Goal: Task Accomplishment & Management: Use online tool/utility

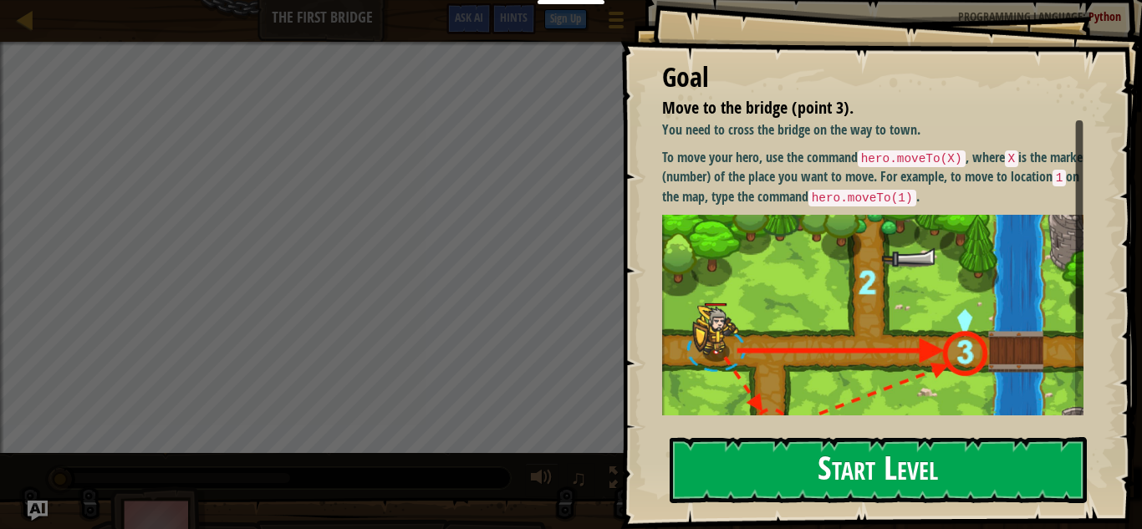
click at [842, 482] on button "Start Level" at bounding box center [878, 470] width 417 height 66
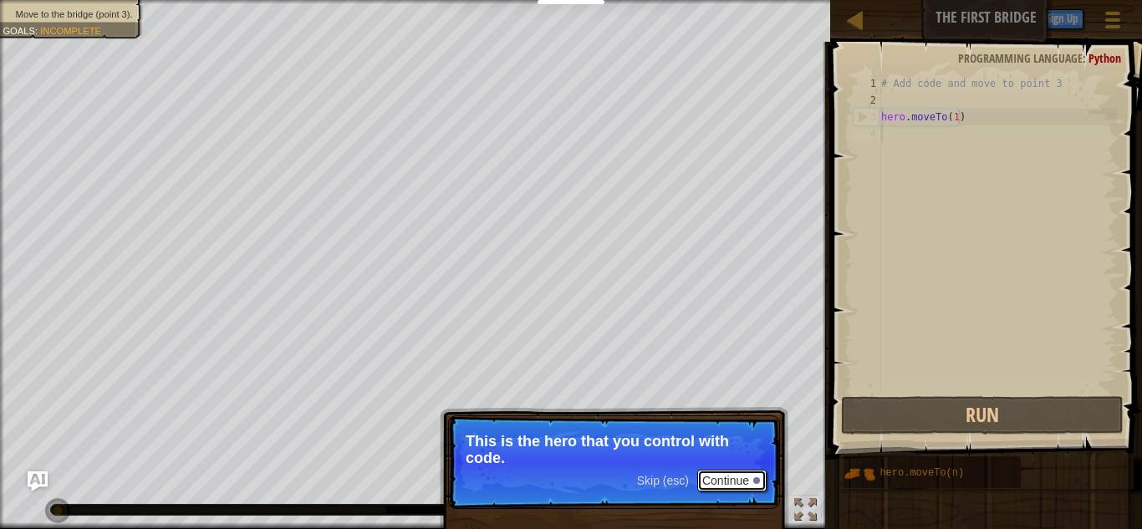
click at [730, 480] on button "Continue" at bounding box center [731, 481] width 69 height 22
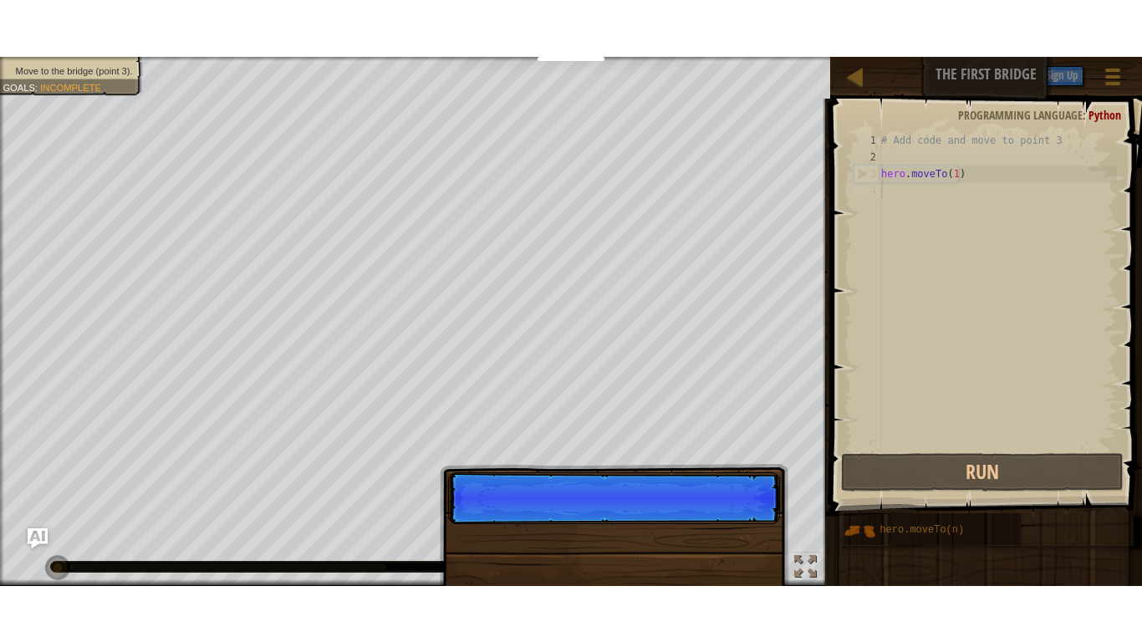
scroll to position [8, 0]
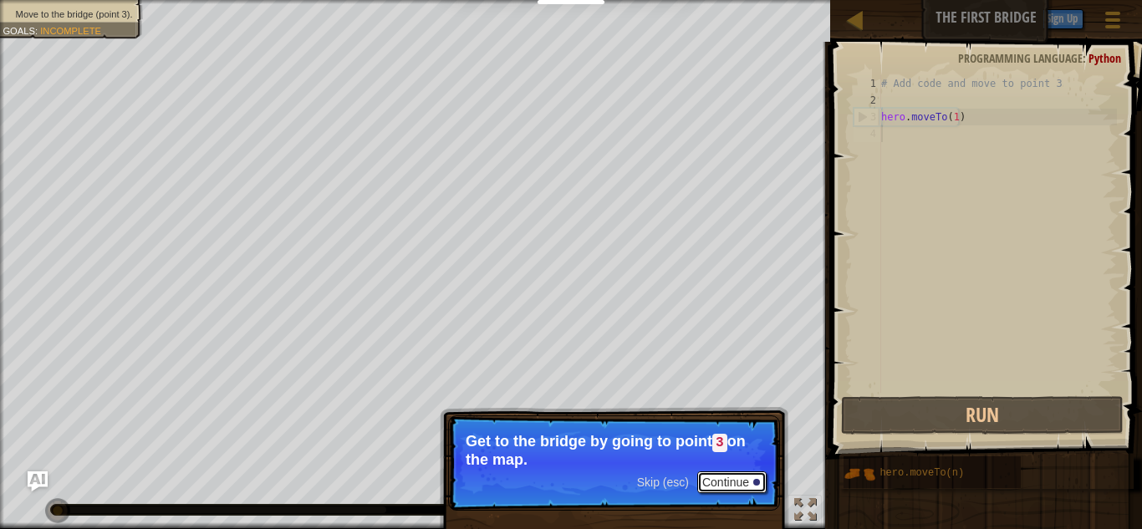
click at [735, 483] on button "Continue" at bounding box center [731, 483] width 69 height 22
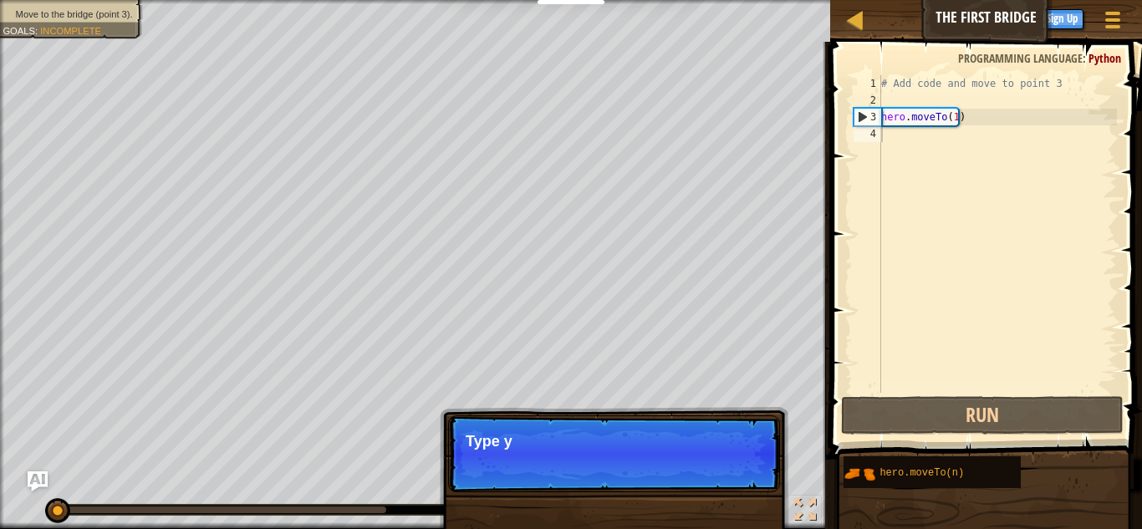
click at [713, 475] on p "Skip (esc) Continue Type y" at bounding box center [614, 454] width 332 height 77
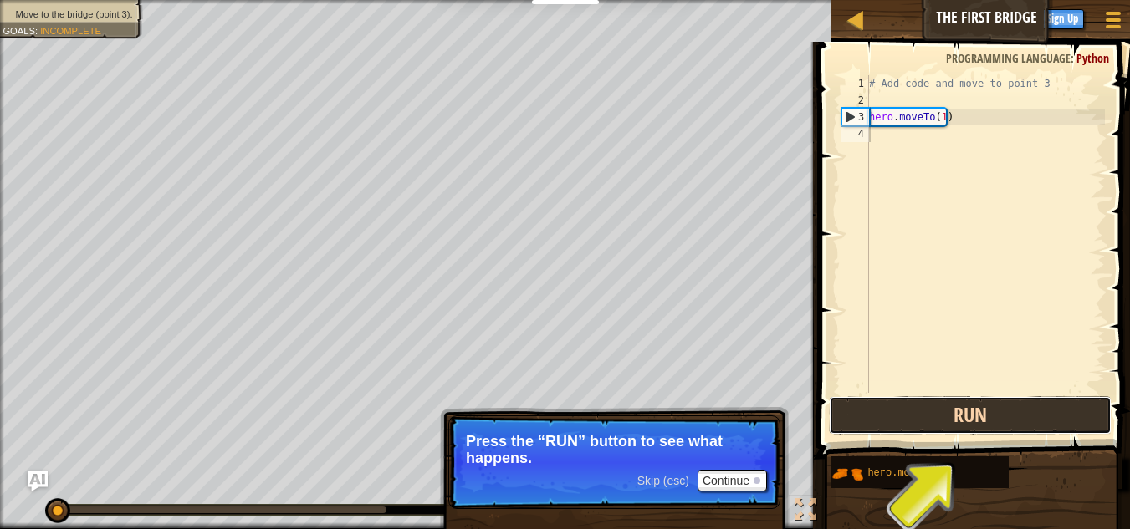
click at [995, 421] on button "Run" at bounding box center [970, 415] width 283 height 38
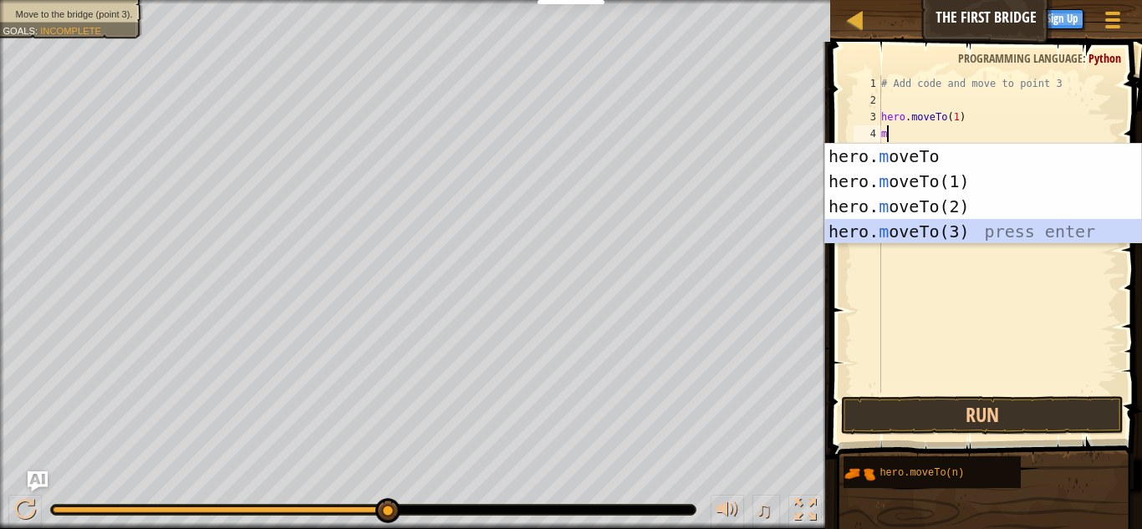
click at [908, 233] on div "hero. m oveTo press enter hero. m oveTo(1) press enter hero. m oveTo(2) press e…" at bounding box center [983, 219] width 316 height 151
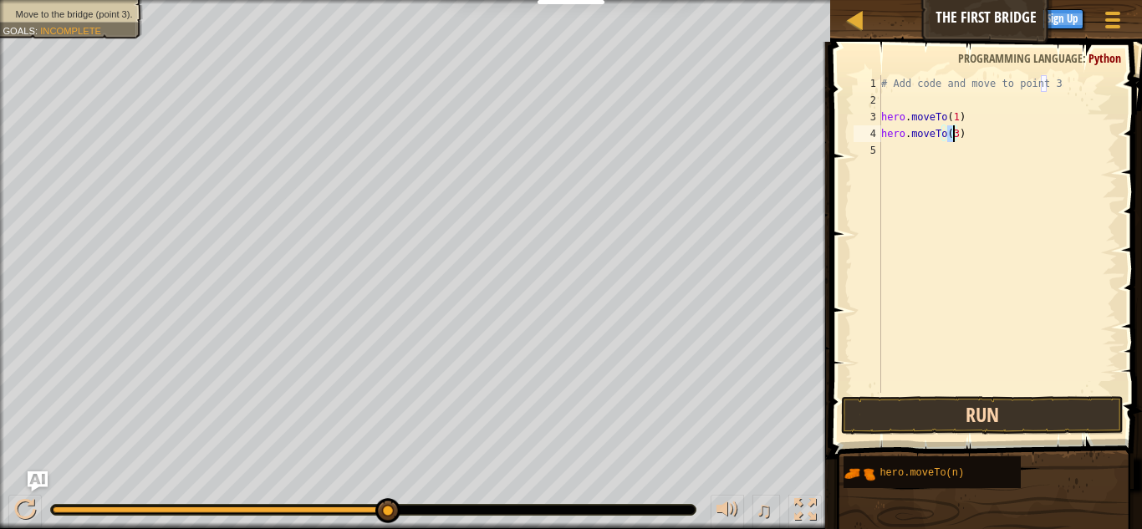
type textarea "hero.moveTo(3)"
click at [975, 413] on button "Run" at bounding box center [982, 415] width 283 height 38
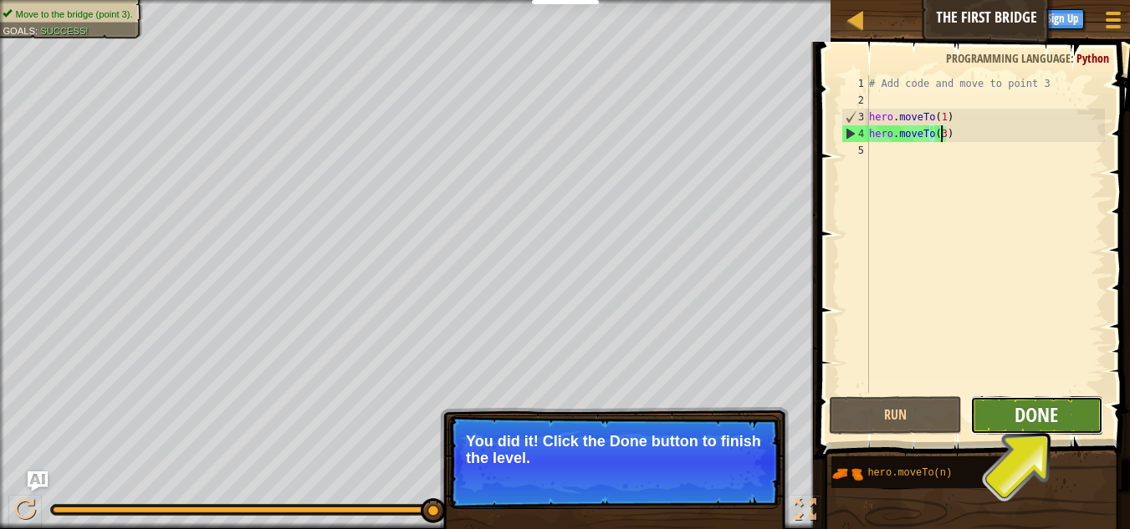
click at [1028, 413] on span "Done" at bounding box center [1035, 414] width 43 height 27
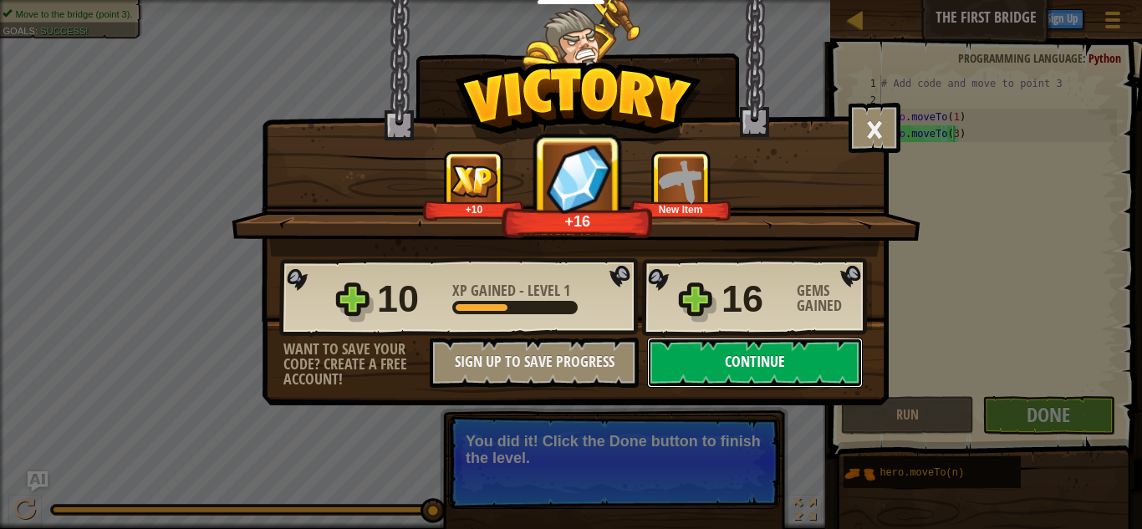
click at [773, 374] on button "Continue" at bounding box center [755, 363] width 216 height 50
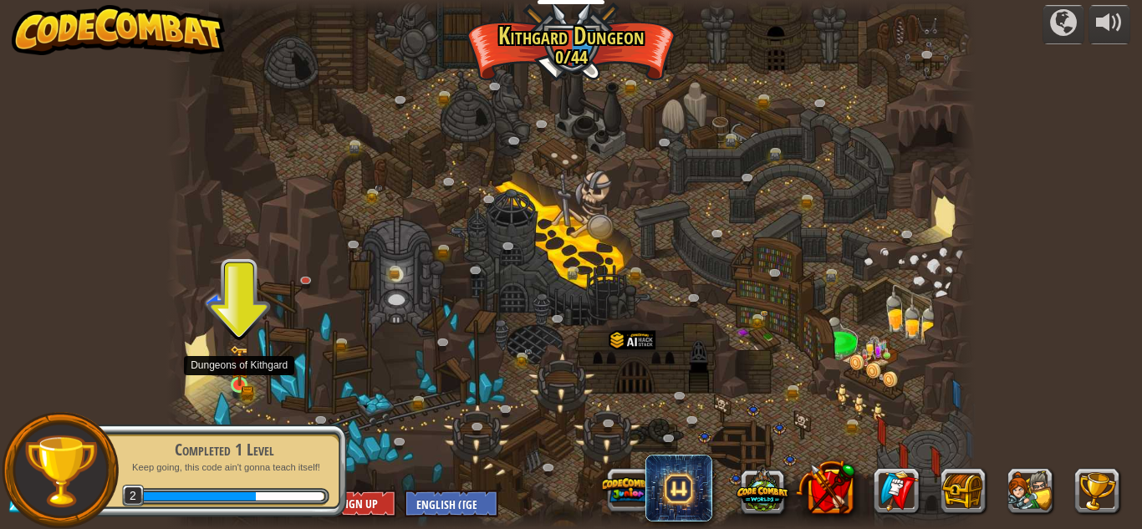
click at [230, 359] on img at bounding box center [239, 366] width 19 height 42
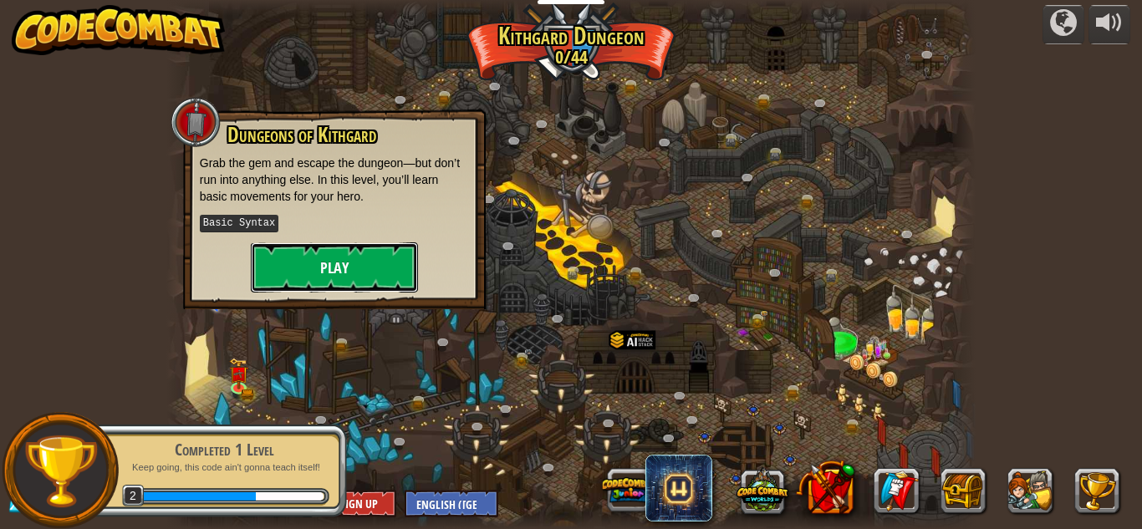
click at [349, 256] on button "Play" at bounding box center [334, 268] width 167 height 50
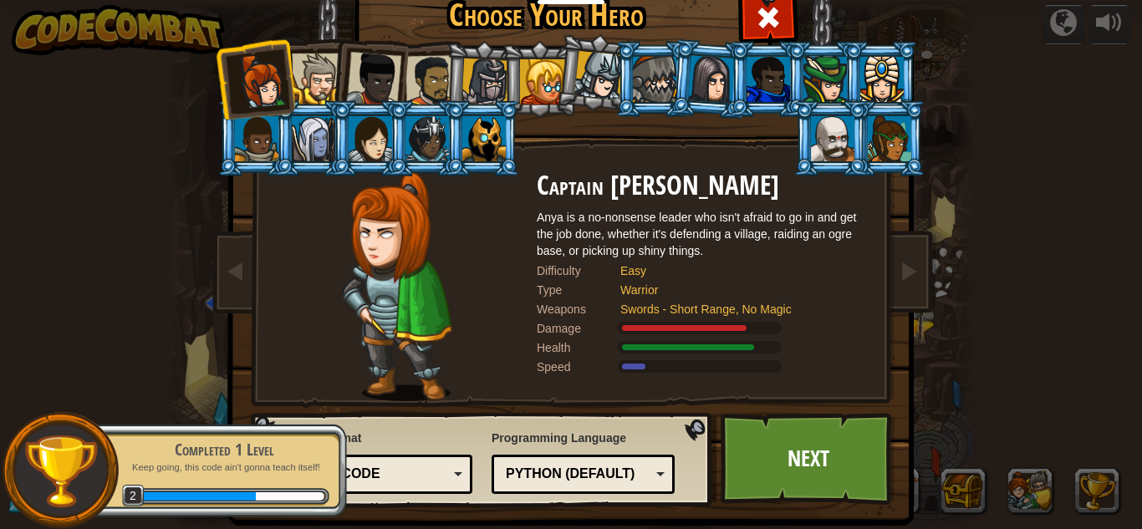
click at [328, 59] on li at bounding box center [369, 76] width 82 height 82
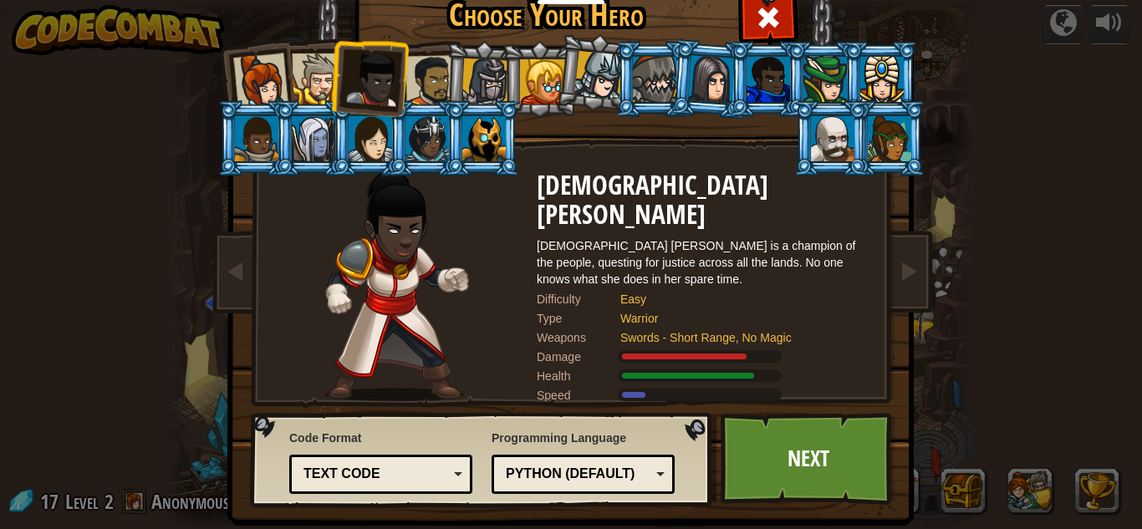
click at [314, 63] on div at bounding box center [317, 79] width 51 height 51
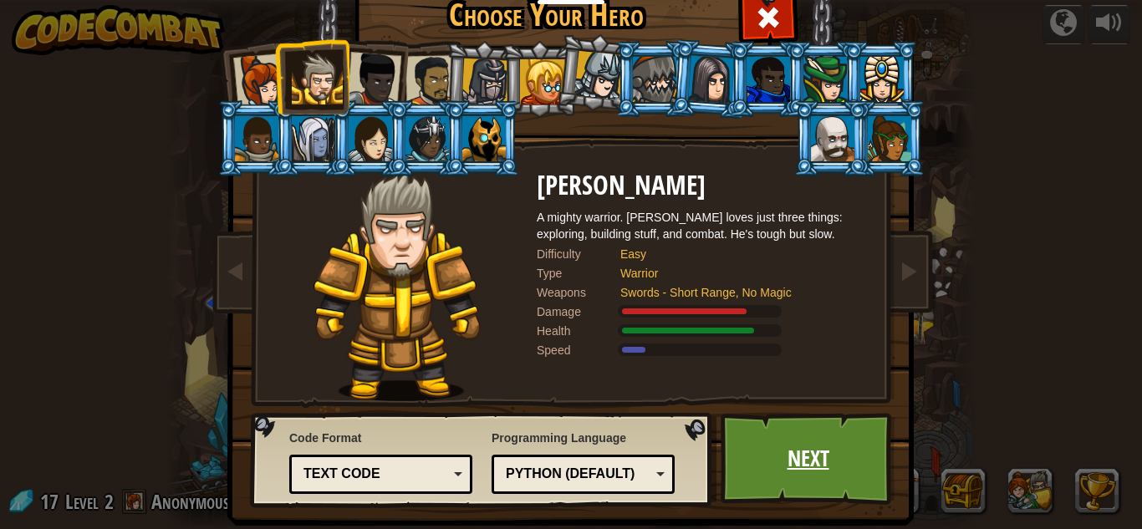
click at [843, 489] on link "Next" at bounding box center [808, 459] width 175 height 92
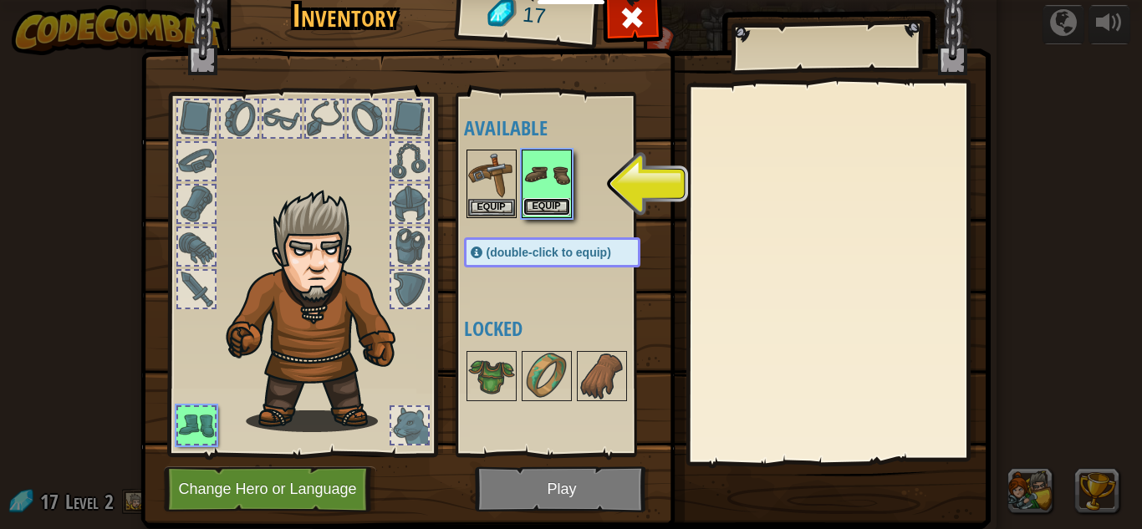
click at [540, 201] on button "Equip" at bounding box center [546, 207] width 47 height 18
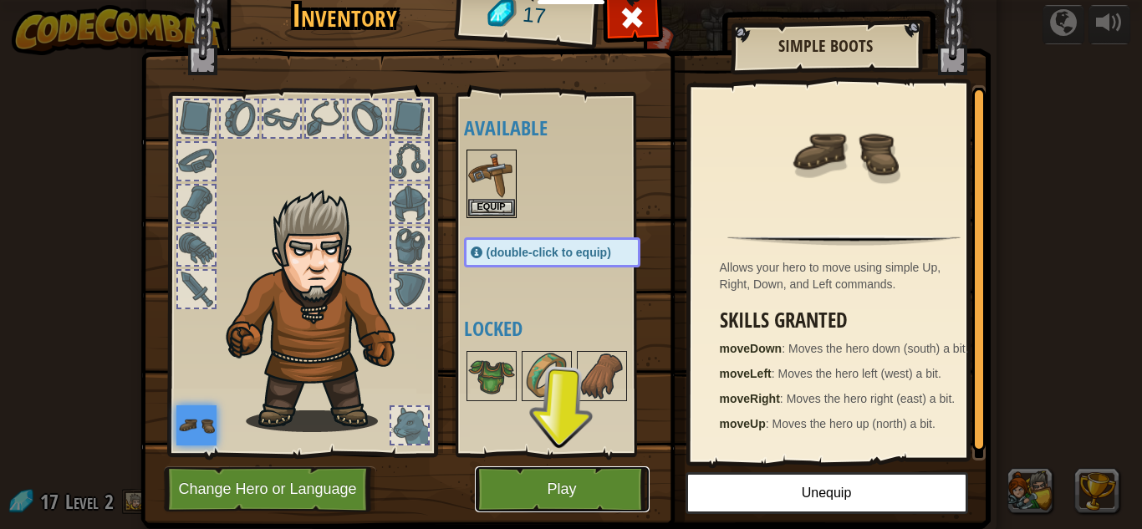
click at [595, 506] on button "Play" at bounding box center [562, 490] width 175 height 46
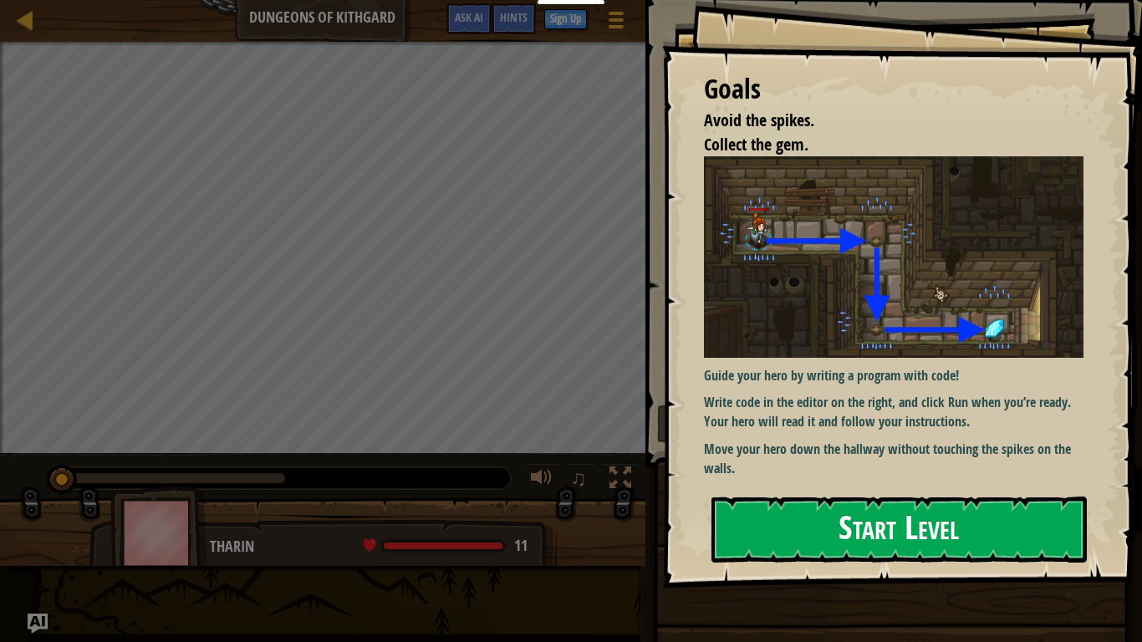
click at [840, 497] on button "Start Level" at bounding box center [899, 530] width 375 height 66
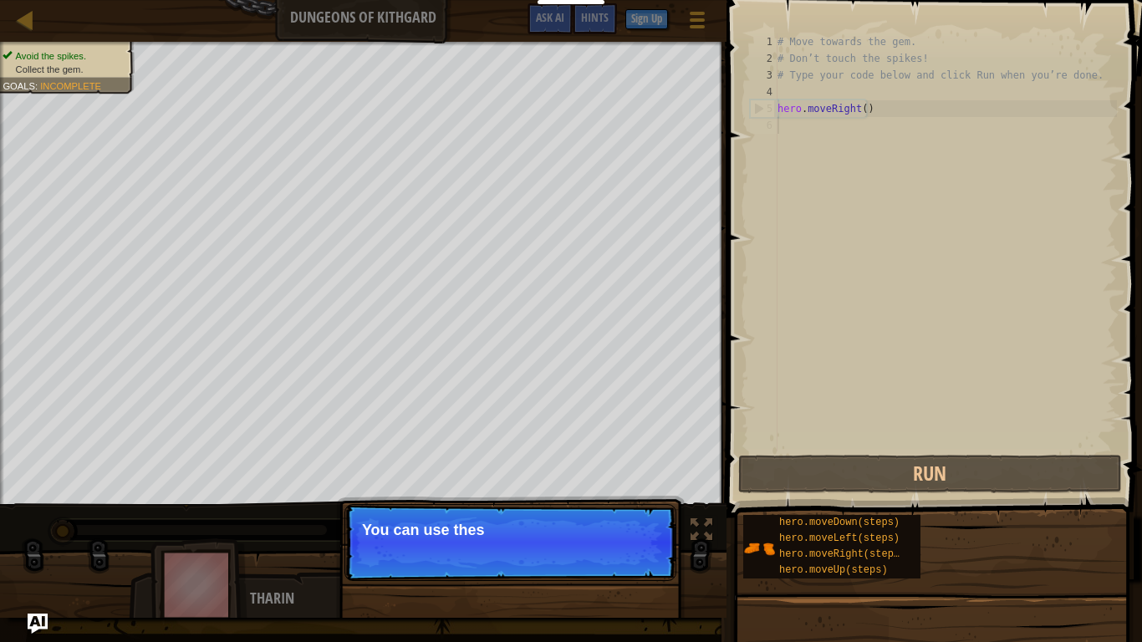
click at [860, 115] on div "# Move towards the gem. # Don’t touch the spikes! # Type your code below and cl…" at bounding box center [945, 259] width 343 height 452
type textarea "hero.moveRight()"
click at [862, 133] on div "# Move towards the gem. # Don’t touch the spikes! # Type your code below and cl…" at bounding box center [945, 259] width 343 height 452
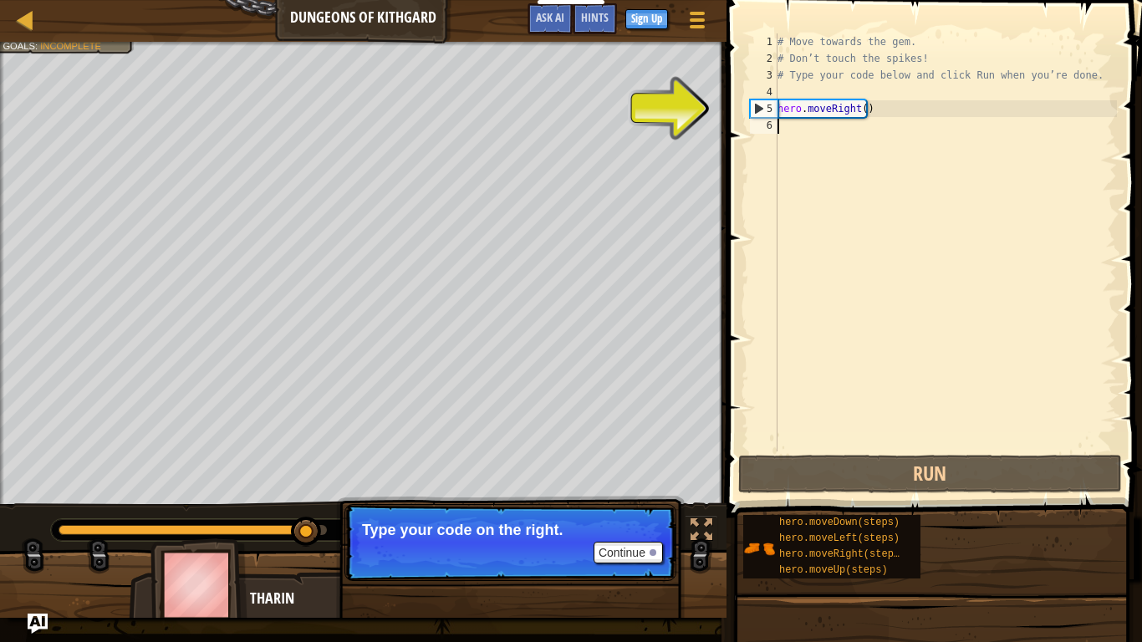
type textarea "b"
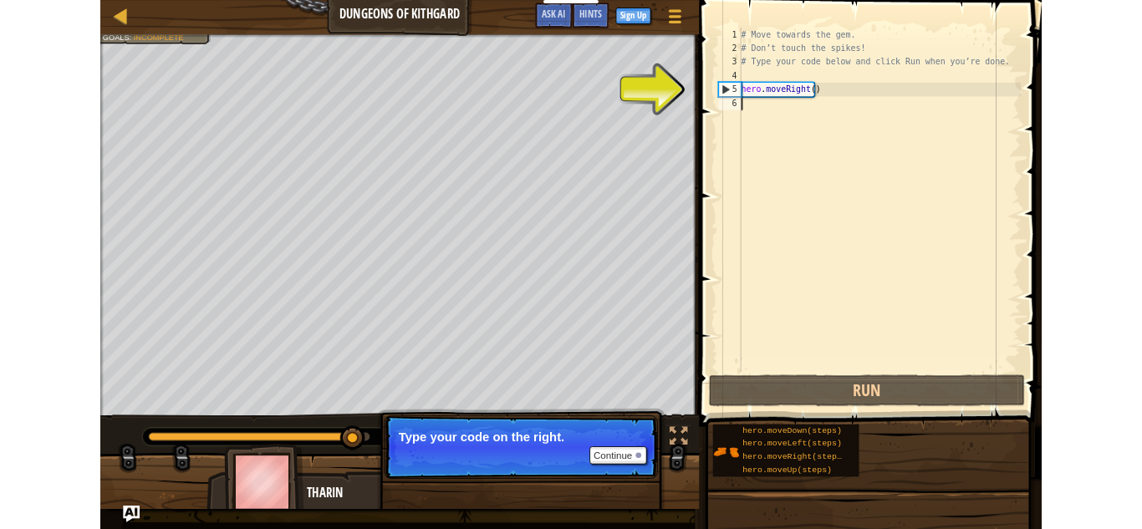
scroll to position [8, 0]
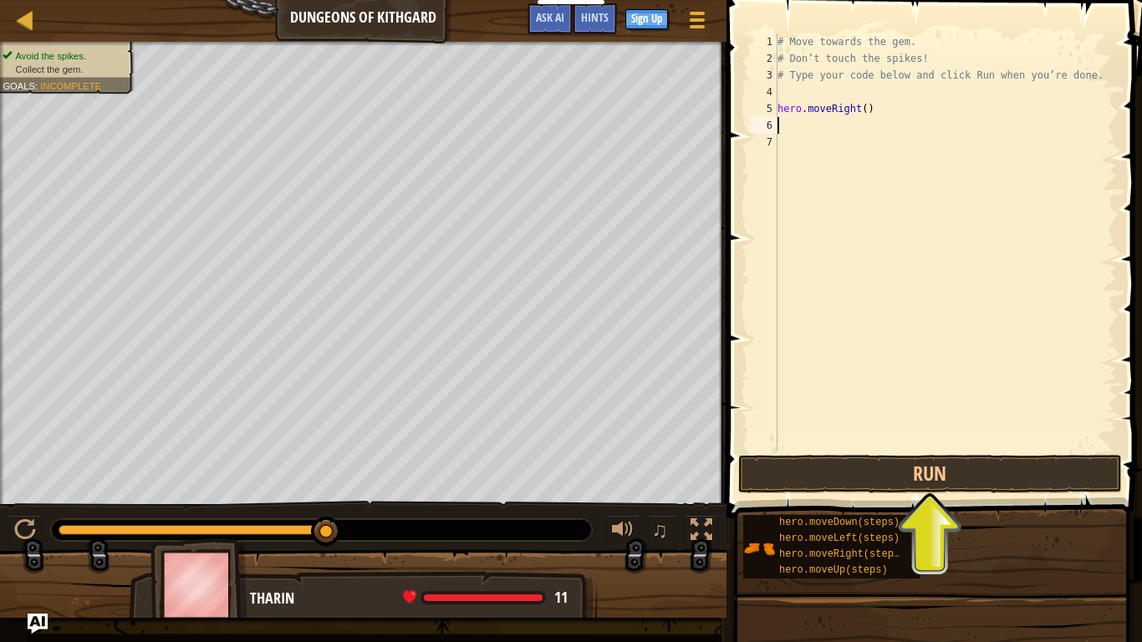
type textarea "d"
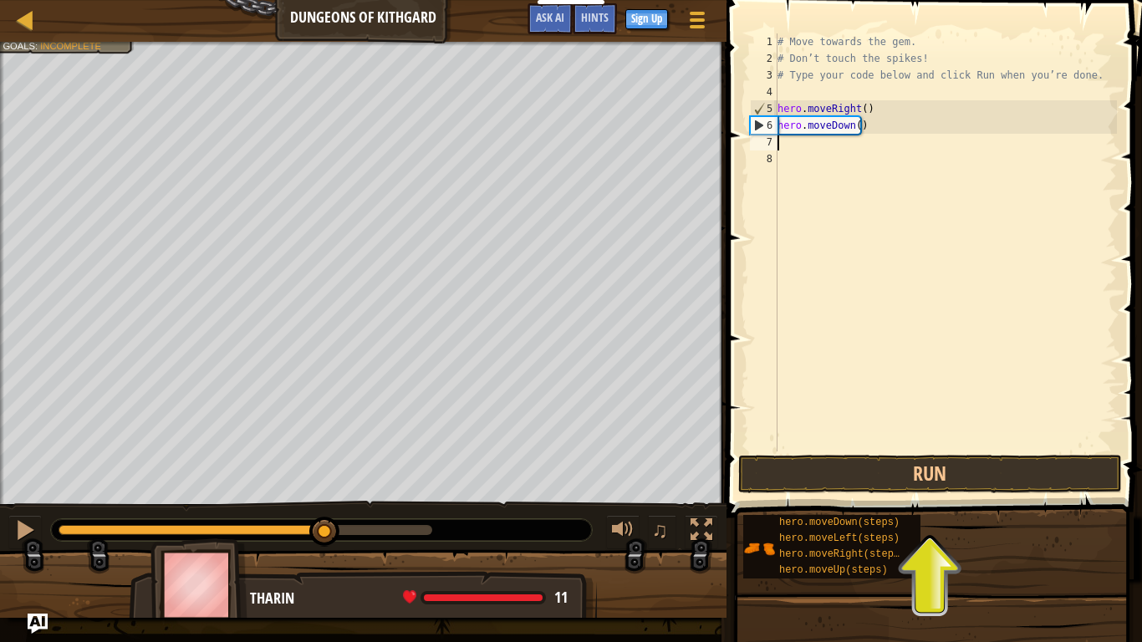
type textarea "r"
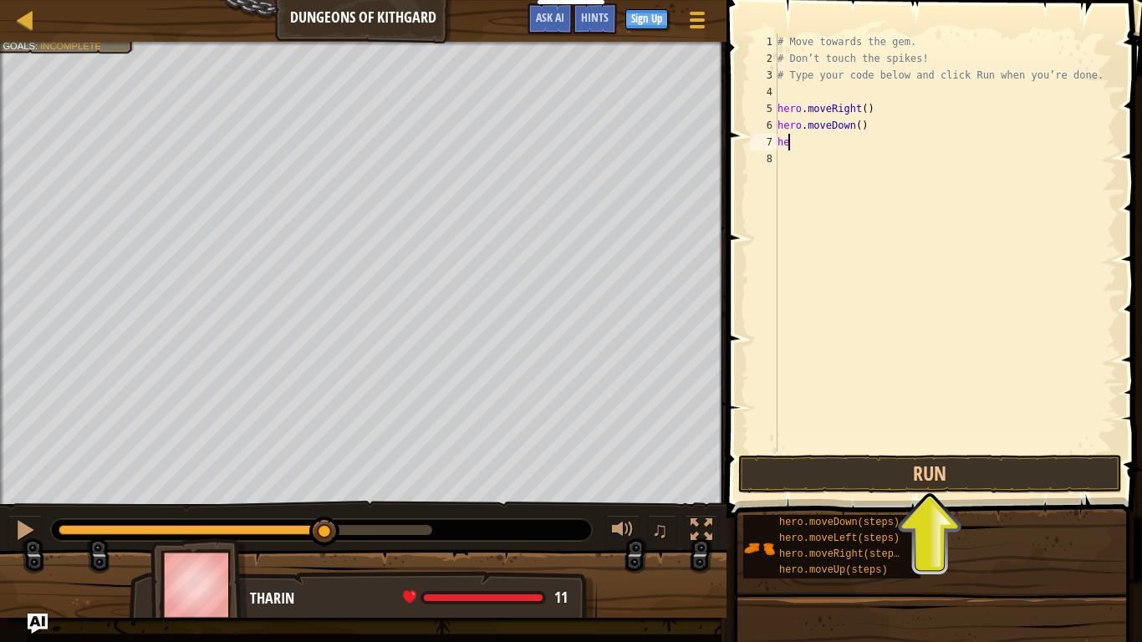
type textarea "h"
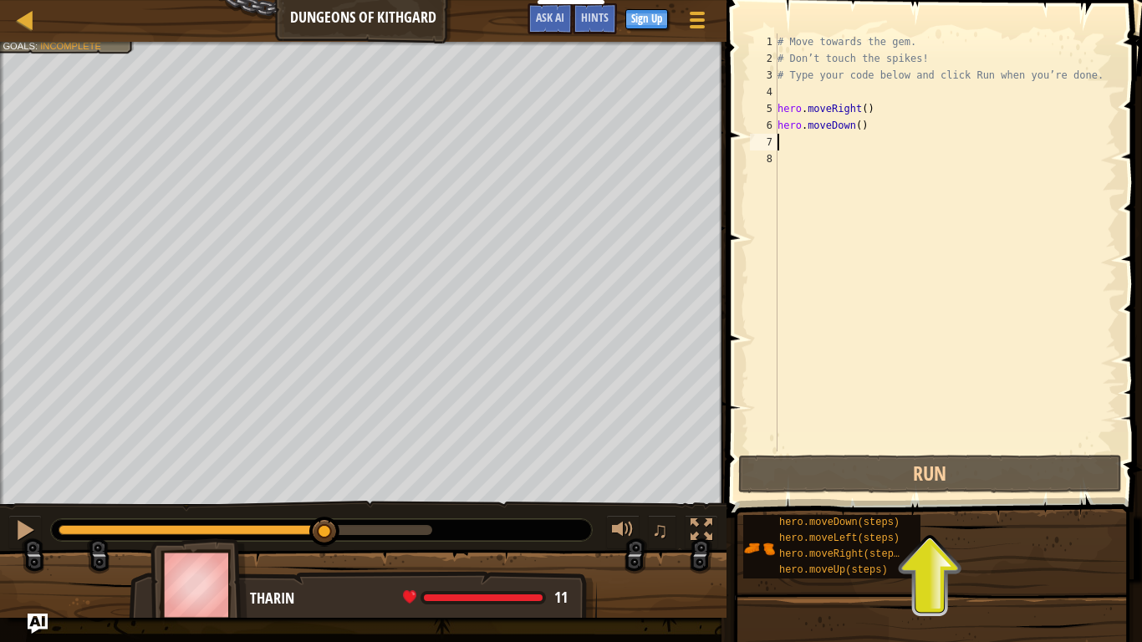
type textarea "r"
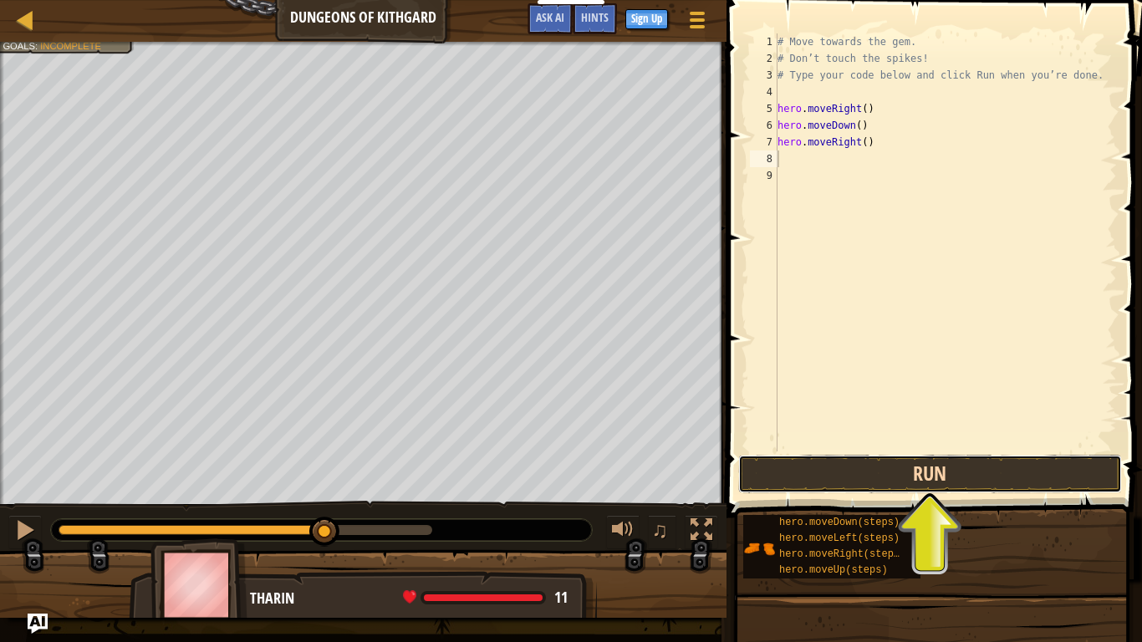
click at [922, 481] on button "Run" at bounding box center [930, 474] width 384 height 38
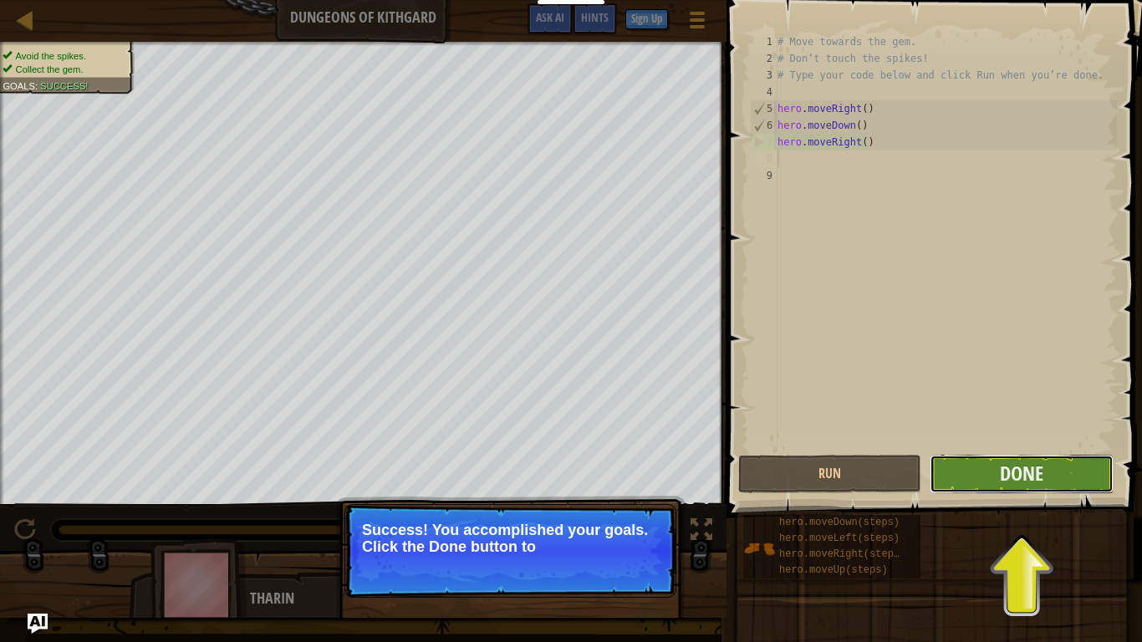
click at [1007, 490] on button "Done" at bounding box center [1021, 474] width 183 height 38
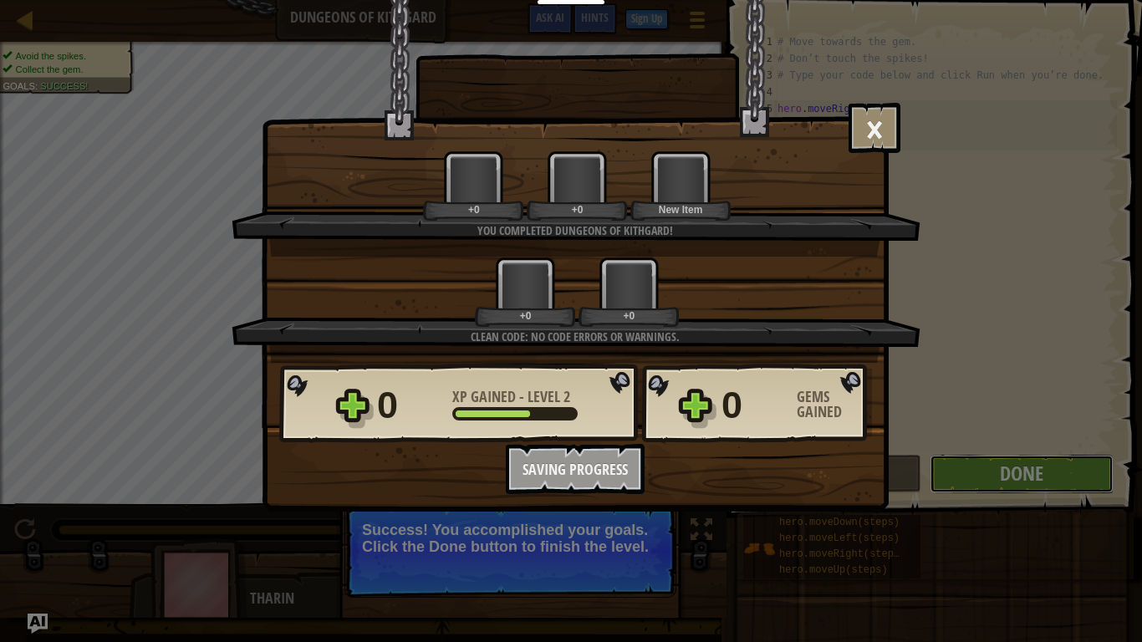
click at [1007, 490] on div "× Well done, hero. You’re building the strength to escape [PERSON_NAME]. How fu…" at bounding box center [571, 321] width 1142 height 642
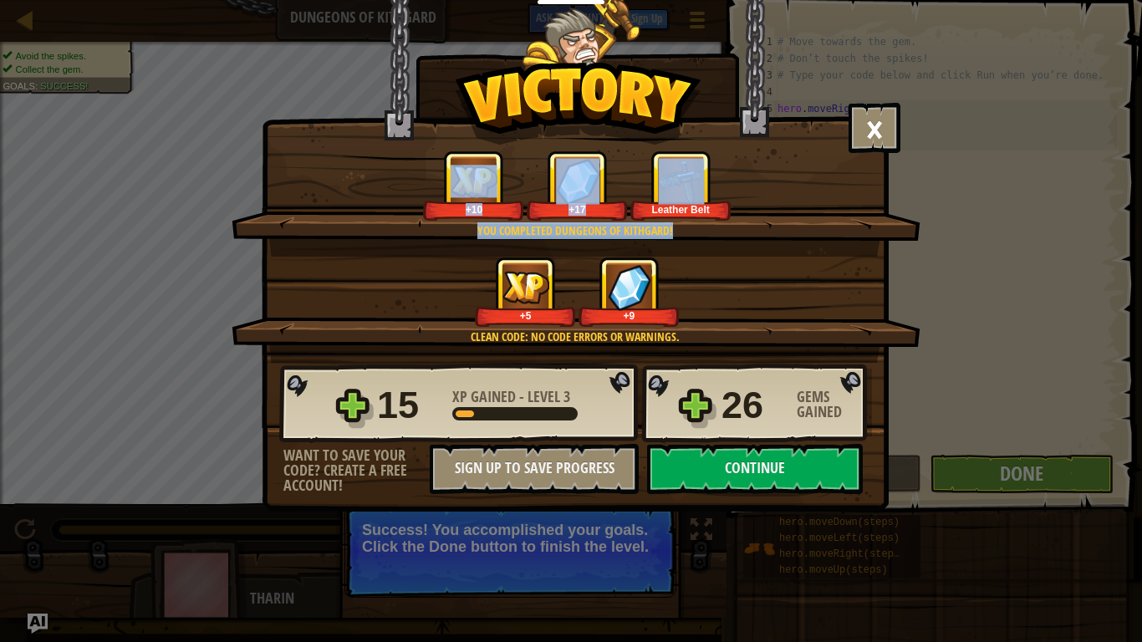
drag, startPoint x: 841, startPoint y: 202, endPoint x: 878, endPoint y: 104, distance: 104.5
click at [878, 134] on div "× Well done, hero. You’re building the strength to escape [PERSON_NAME]. How fu…" at bounding box center [575, 248] width 625 height 229
click at [878, 104] on button "×" at bounding box center [875, 128] width 52 height 50
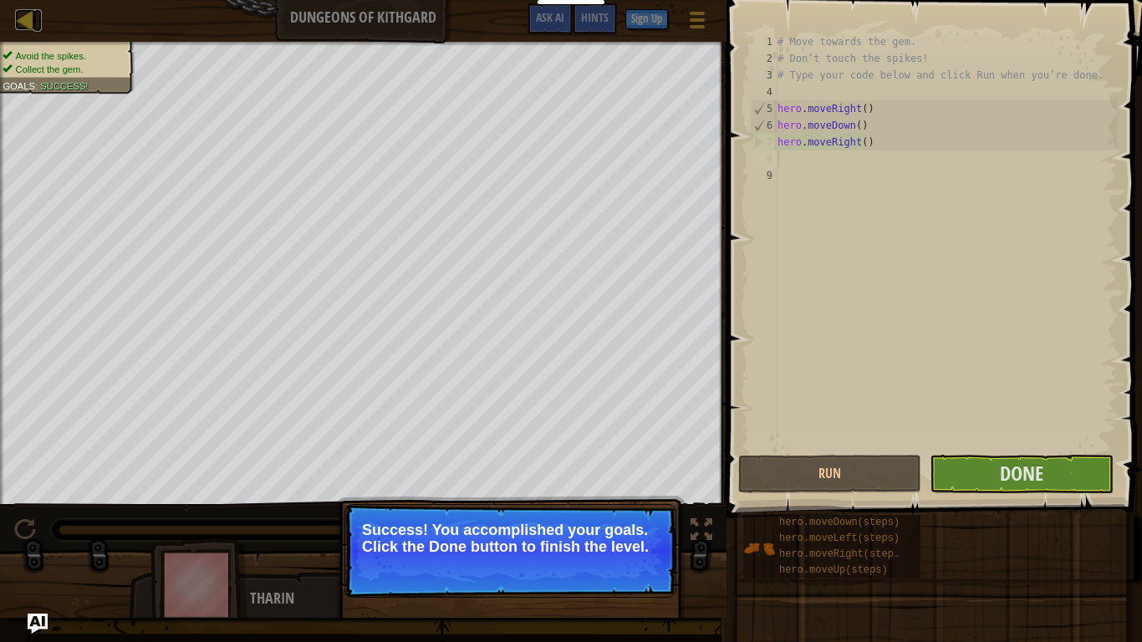
click at [29, 17] on div at bounding box center [25, 19] width 21 height 21
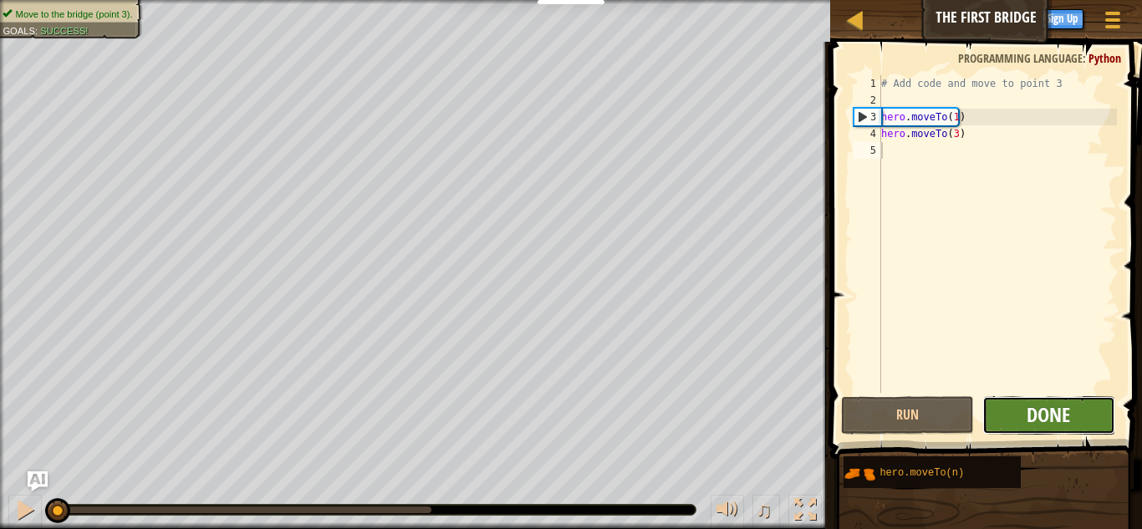
click at [1063, 413] on span "Done" at bounding box center [1048, 414] width 43 height 27
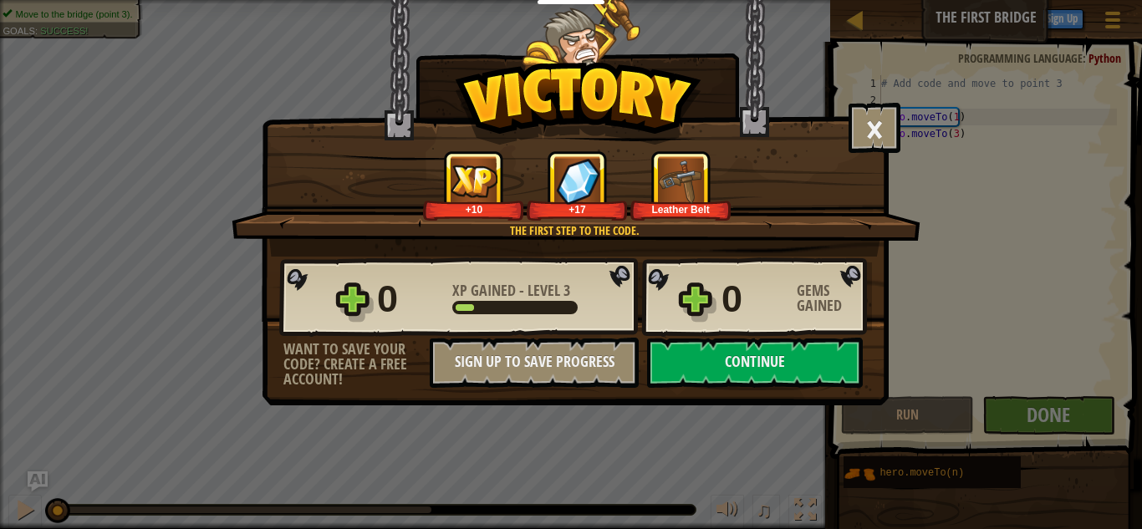
click at [464, 298] on span "XP Gained" at bounding box center [485, 290] width 67 height 21
click at [882, 114] on button "×" at bounding box center [875, 128] width 52 height 50
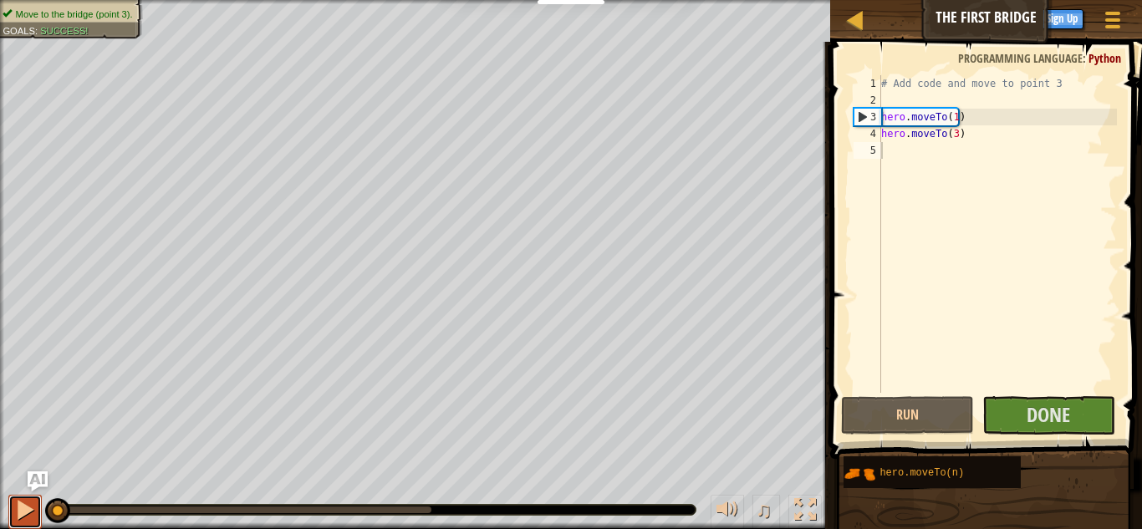
click at [24, 510] on div at bounding box center [25, 510] width 22 height 22
